Goal: Information Seeking & Learning: Learn about a topic

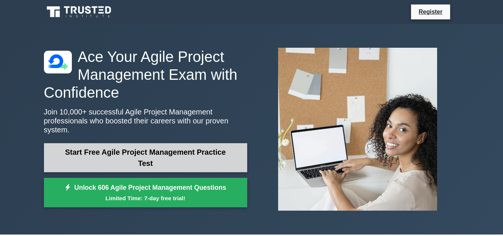
click at [154, 162] on link "Start Free Agile Project Management Practice Test" at bounding box center [145, 157] width 203 height 29
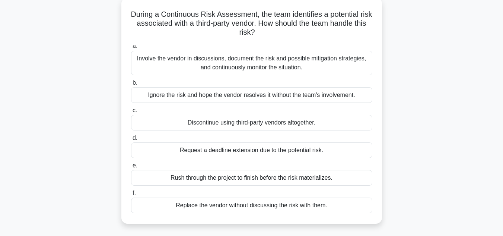
scroll to position [51, 0]
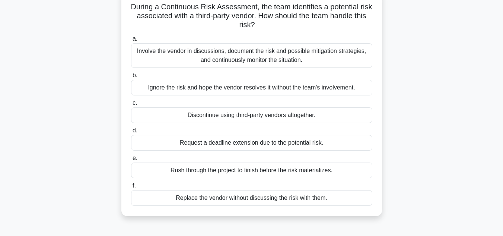
click at [315, 50] on div "Involve the vendor in discussions, document the risk and possible mitigation st…" at bounding box center [251, 55] width 241 height 25
click at [131, 41] on input "a. Involve the vendor in discussions, document the risk and possible mitigation…" at bounding box center [131, 38] width 0 height 5
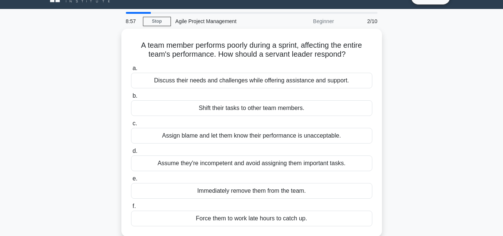
scroll to position [18, 0]
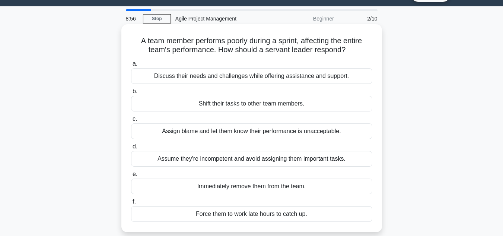
click at [303, 79] on div "Discuss their needs and challenges while offering assistance and support." at bounding box center [251, 76] width 241 height 16
click at [131, 66] on input "a. Discuss their needs and challenges while offering assistance and support." at bounding box center [131, 63] width 0 height 5
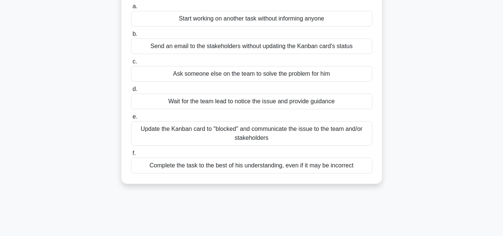
scroll to position [93, 0]
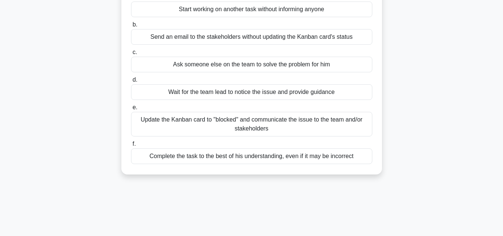
click at [303, 123] on div "Update the Kanban card to "blocked" and communicate the issue to the team and/o…" at bounding box center [251, 124] width 241 height 25
click at [131, 110] on input "e. Update the Kanban card to "blocked" and communicate the issue to the team an…" at bounding box center [131, 107] width 0 height 5
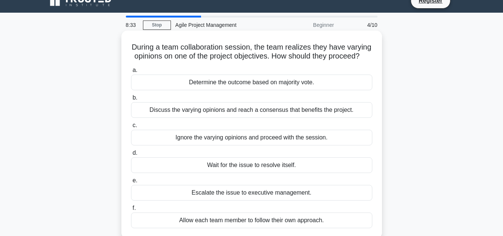
scroll to position [0, 0]
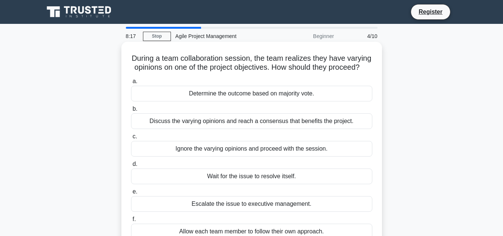
click at [325, 129] on div "Discuss the varying opinions and reach a consensus that benefits the project." at bounding box center [251, 121] width 241 height 16
click at [131, 111] on input "b. Discuss the varying opinions and reach a consensus that benefits the project." at bounding box center [131, 108] width 0 height 5
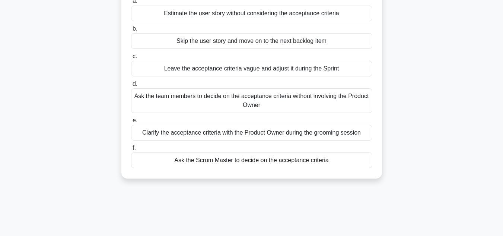
scroll to position [93, 0]
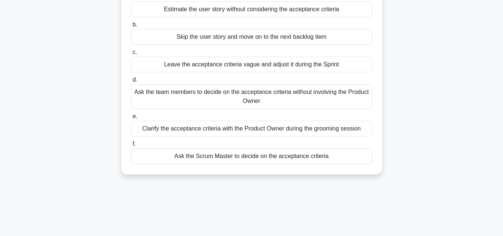
click at [279, 136] on div "Clarify the acceptance criteria with the Product Owner during the grooming sess…" at bounding box center [251, 129] width 241 height 16
click at [131, 119] on input "e. Clarify the acceptance criteria with the Product Owner during the grooming s…" at bounding box center [131, 116] width 0 height 5
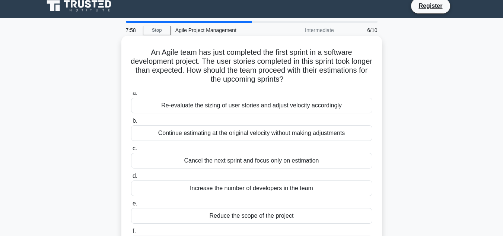
scroll to position [0, 0]
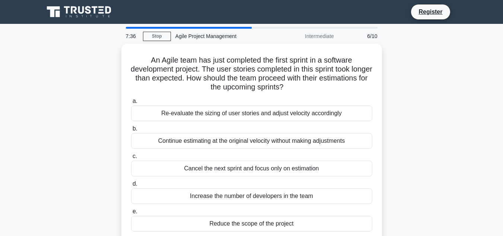
click at [503, 113] on main "7:36 Stop Agile Project Management Intermediate 6/10 An Agile team has just com…" at bounding box center [251, 213] width 503 height 378
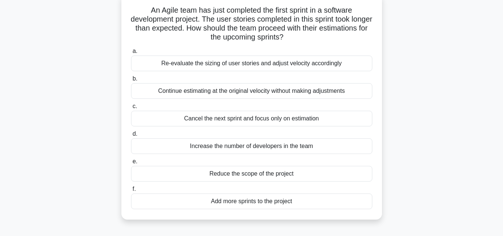
scroll to position [51, 0]
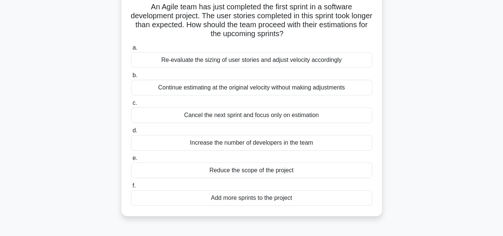
click at [330, 59] on div "Re-evaluate the sizing of user stories and adjust velocity accordingly" at bounding box center [251, 60] width 241 height 16
click at [131, 50] on input "a. Re-evaluate the sizing of user stories and adjust velocity accordingly" at bounding box center [131, 47] width 0 height 5
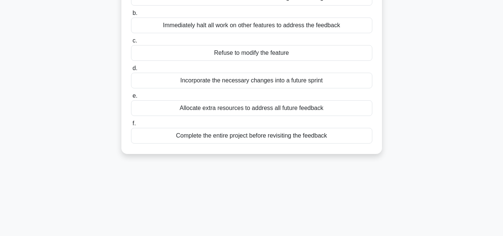
scroll to position [108, 0]
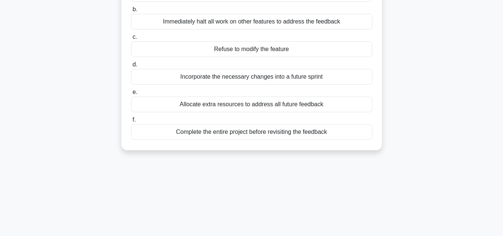
click at [256, 77] on div "Incorporate the necessary changes into a future sprint" at bounding box center [251, 77] width 241 height 16
click at [131, 67] on input "d. Incorporate the necessary changes into a future sprint" at bounding box center [131, 64] width 0 height 5
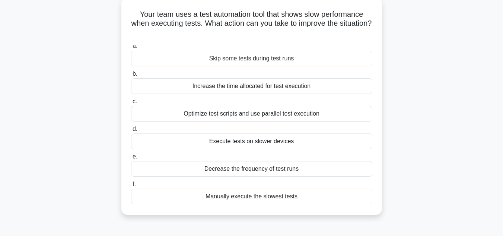
scroll to position [47, 0]
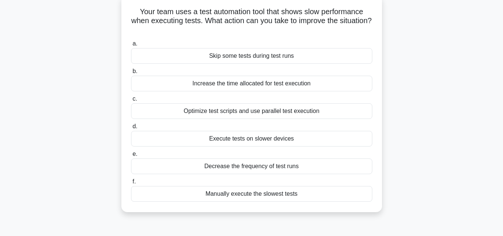
click at [268, 111] on div "Optimize test scripts and use parallel test execution" at bounding box center [251, 111] width 241 height 16
click at [131, 101] on input "c. Optimize test scripts and use parallel test execution" at bounding box center [131, 98] width 0 height 5
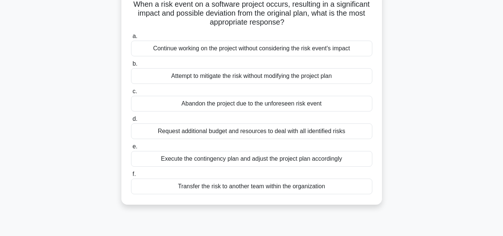
scroll to position [61, 0]
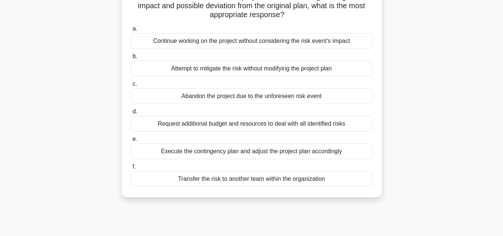
click at [313, 156] on div "Execute the contingency plan and adjust the project plan accordingly" at bounding box center [251, 151] width 241 height 16
click at [131, 141] on input "e. Execute the contingency plan and adjust the project plan accordingly" at bounding box center [131, 139] width 0 height 5
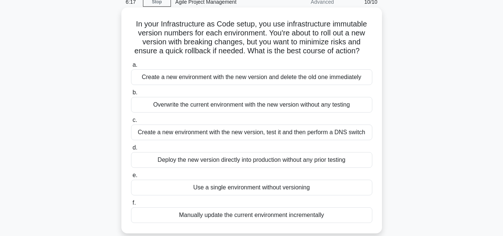
scroll to position [0, 0]
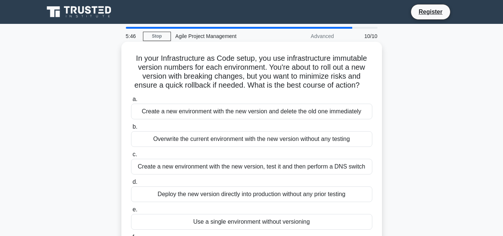
click at [343, 168] on div "Create a new environment with the new version, test it and then perform a DNS s…" at bounding box center [251, 167] width 241 height 16
click at [131, 157] on input "c. Create a new environment with the new version, test it and then perform a DN…" at bounding box center [131, 154] width 0 height 5
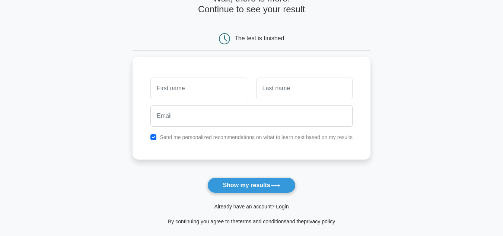
scroll to position [53, 0]
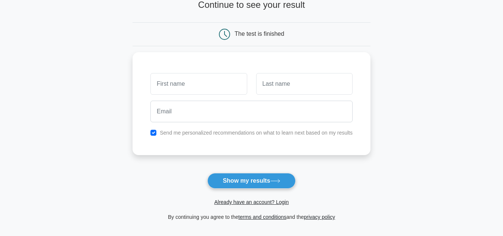
click at [503, 143] on html "Register and the" at bounding box center [251, 134] width 503 height 374
click at [156, 129] on input "checkbox" at bounding box center [153, 131] width 6 height 6
checkbox input "false"
click at [238, 175] on button "Show my results" at bounding box center [251, 181] width 88 height 16
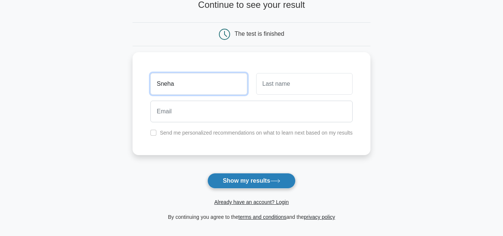
type input "Sneha"
click at [240, 182] on button "Show my results" at bounding box center [251, 181] width 88 height 16
